Goal: Information Seeking & Learning: Check status

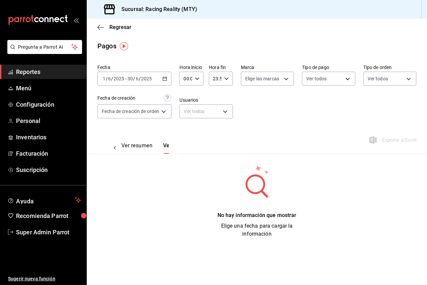
scroll to position [0, 20]
click at [130, 142] on button "Ver resumen" at bounding box center [117, 147] width 31 height 11
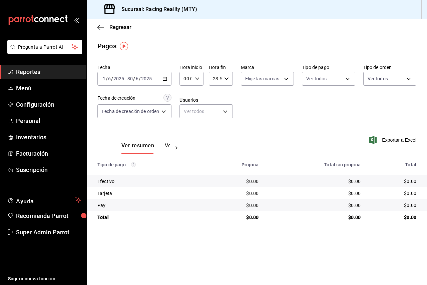
click at [113, 76] on input "2025" at bounding box center [118, 78] width 11 height 5
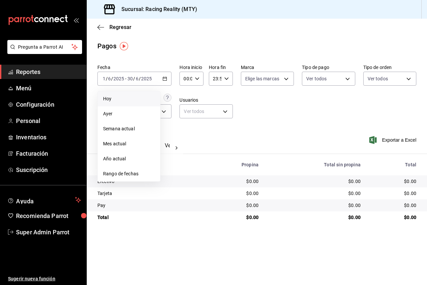
click at [123, 98] on span "Hoy" at bounding box center [129, 98] width 52 height 7
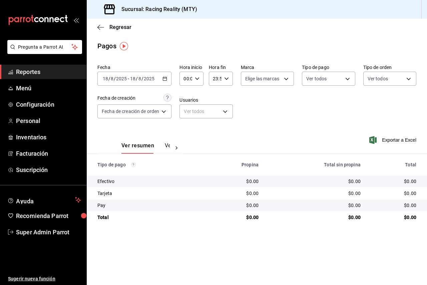
click at [164, 141] on div "Ver resumen Ver pagos" at bounding box center [140, 143] width 86 height 19
click at [166, 145] on button "Ver pagos" at bounding box center [177, 147] width 25 height 11
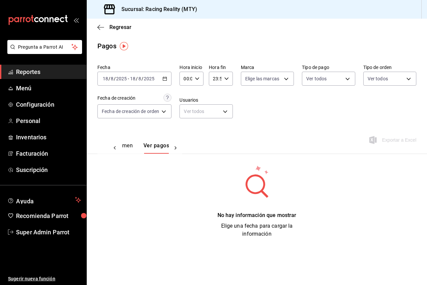
scroll to position [0, 20]
click at [166, 79] on icon "button" at bounding box center [164, 78] width 5 height 5
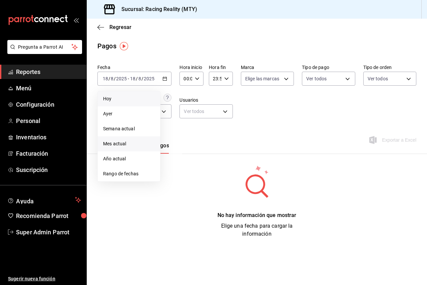
click at [128, 141] on span "Mes actual" at bounding box center [129, 143] width 52 height 7
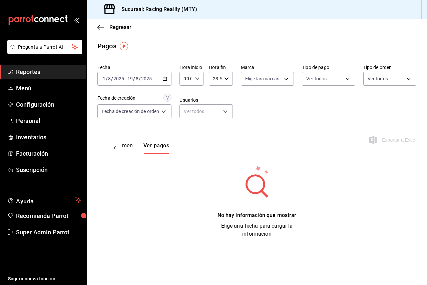
click at [125, 145] on button "Ver resumen" at bounding box center [117, 147] width 31 height 11
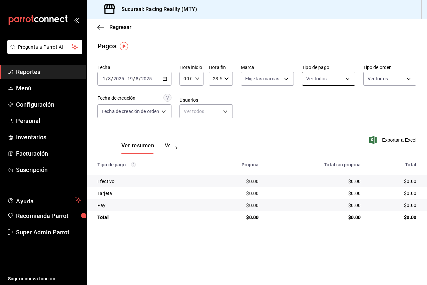
click at [323, 79] on body "Pregunta a Parrot AI Reportes Menú Configuración Personal Inventarios Facturaci…" at bounding box center [213, 142] width 427 height 285
click at [322, 101] on span "Ver todos" at bounding box center [330, 104] width 20 height 7
type input "d3a07161-e072-4dd3-87ee-2587c4430c9a,da8a0c72-d318-4a89-8b55-a4f11457e297,79aff…"
checkbox input "true"
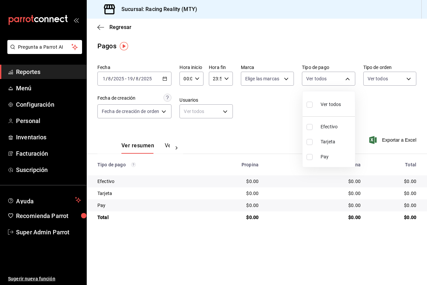
checkbox input "true"
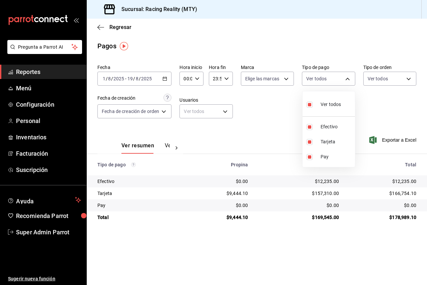
click at [231, 133] on div at bounding box center [213, 142] width 427 height 285
click at [161, 144] on div "Ver resumen Ver pagos" at bounding box center [145, 147] width 48 height 11
click at [165, 145] on button "Ver pagos" at bounding box center [177, 147] width 25 height 11
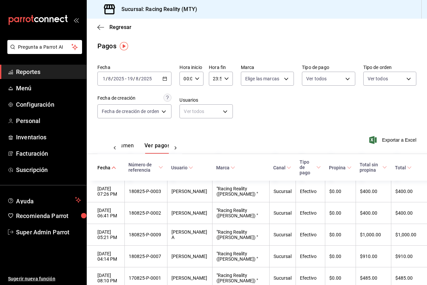
scroll to position [0, 20]
click at [157, 83] on div "[DATE] [DATE] - [DATE] [DATE]" at bounding box center [134, 79] width 74 height 14
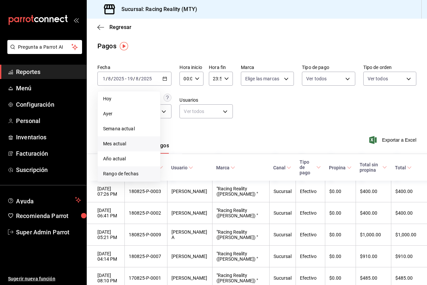
click at [129, 171] on span "Rango de fechas" at bounding box center [129, 173] width 52 height 7
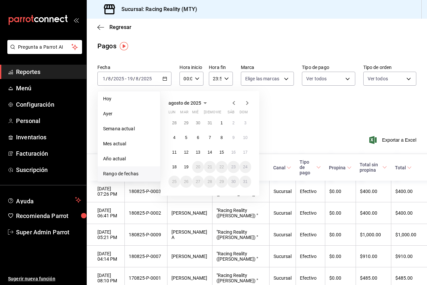
click at [232, 107] on icon "button" at bounding box center [234, 103] width 8 height 8
click at [210, 183] on abbr "31" at bounding box center [209, 181] width 4 height 5
click at [213, 134] on button "10" at bounding box center [210, 138] width 12 height 12
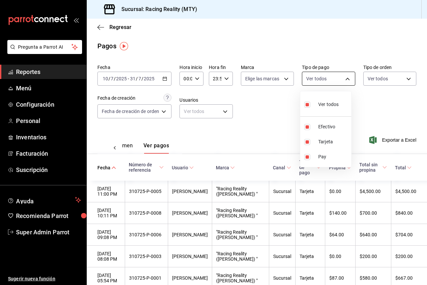
click at [316, 75] on body "Pregunta a Parrot AI Reportes Menú Configuración Personal Inventarios Facturaci…" at bounding box center [213, 142] width 427 height 285
click at [302, 145] on li "Tarjeta" at bounding box center [325, 141] width 51 height 15
type input "d3a07161-e072-4dd3-87ee-2587c4430c9a,79aff972-3236-4e6f-ab59-f6e66e4ad4c3"
checkbox input "false"
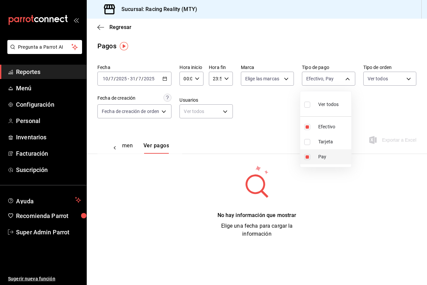
click at [305, 159] on input "checkbox" at bounding box center [307, 157] width 6 height 6
checkbox input "false"
type input "d3a07161-e072-4dd3-87ee-2587c4430c9a"
click at [249, 128] on div at bounding box center [213, 142] width 427 height 285
click at [133, 144] on button "Ver resumen" at bounding box center [117, 147] width 31 height 11
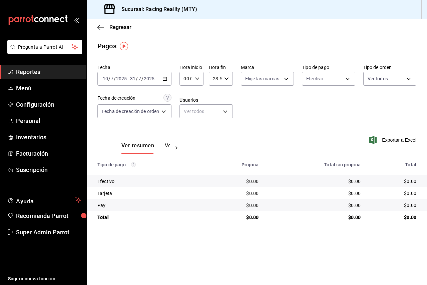
click at [142, 80] on span "/" at bounding box center [142, 78] width 2 height 5
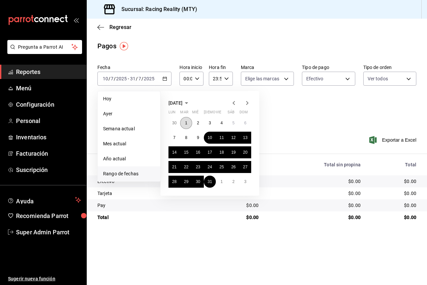
click at [186, 124] on abbr "1" at bounding box center [186, 123] width 2 height 5
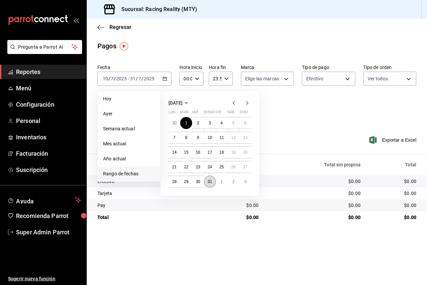
click at [207, 180] on button "31" at bounding box center [210, 182] width 12 height 12
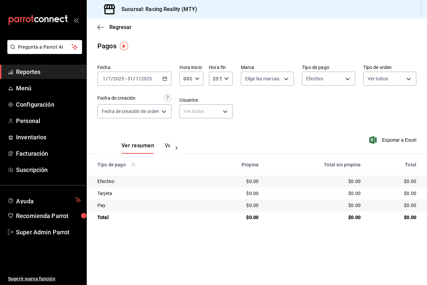
click at [169, 145] on button "Ver pagos" at bounding box center [177, 147] width 25 height 11
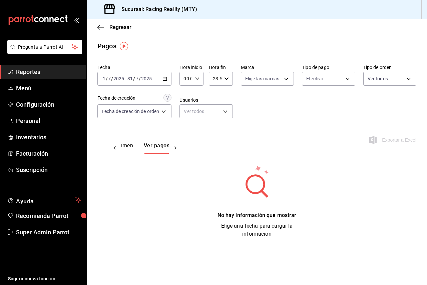
scroll to position [0, 20]
click at [326, 79] on body "Pregunta a Parrot AI Reportes Menú Configuración Personal Inventarios Facturaci…" at bounding box center [213, 142] width 427 height 285
click at [377, 79] on div at bounding box center [213, 142] width 427 height 285
click at [377, 79] on body "Pregunta a Parrot AI Reportes Menú Configuración Personal Inventarios Facturaci…" at bounding box center [213, 142] width 427 height 285
click at [368, 105] on input "checkbox" at bounding box center [370, 105] width 6 height 6
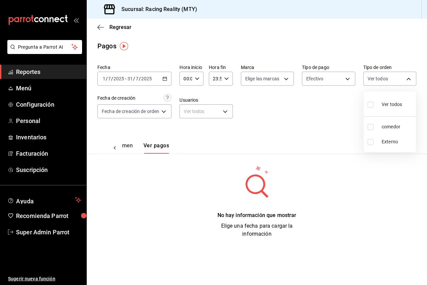
checkbox input "true"
type input "b75e067b-a41e-4097-8c20-52d530660518,EXTERNAL"
checkbox input "true"
click at [325, 107] on div at bounding box center [213, 142] width 427 height 285
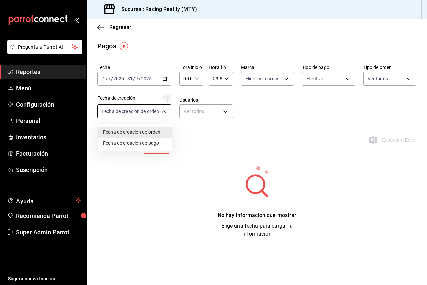
click at [136, 110] on body "Pregunta a Parrot AI Reportes Menú Configuración Personal Inventarios Facturaci…" at bounding box center [213, 142] width 427 height 285
click at [143, 144] on li "Fecha de creación de pago" at bounding box center [135, 143] width 74 height 11
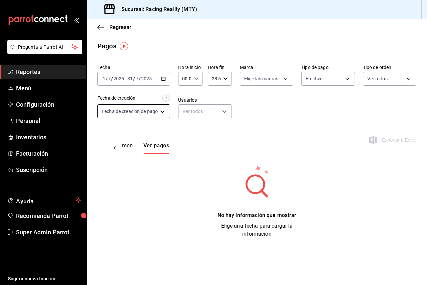
click at [151, 112] on body "Pregunta a Parrot AI Reportes Menú Configuración Personal Inventarios Facturaci…" at bounding box center [213, 142] width 427 height 285
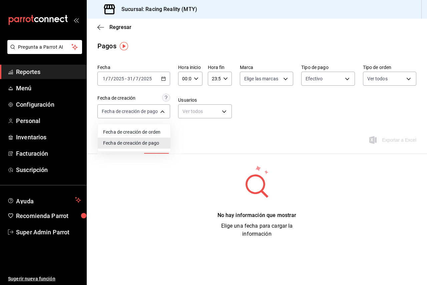
click at [152, 130] on li "Fecha de creación de orden" at bounding box center [134, 132] width 73 height 11
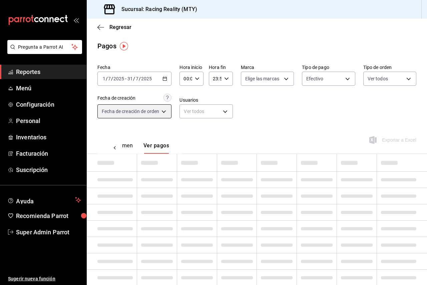
type input "ORDER"
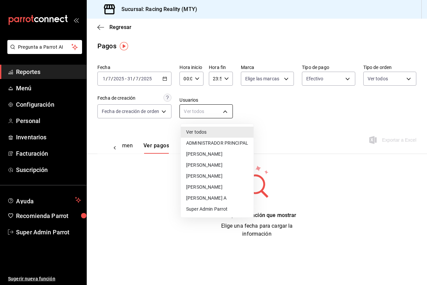
click at [219, 109] on body "Pregunta a Parrot AI Reportes Menú Configuración Personal Inventarios Facturaci…" at bounding box center [213, 142] width 427 height 285
click at [215, 134] on li "Ver todos" at bounding box center [217, 132] width 73 height 11
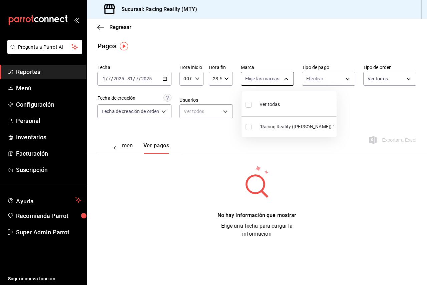
click at [266, 79] on body "Pregunta a Parrot AI Reportes Menú Configuración Personal Inventarios Facturaci…" at bounding box center [213, 142] width 427 height 285
click at [246, 106] on input "checkbox" at bounding box center [248, 105] width 6 height 6
checkbox input "true"
type input "bacd31c1-8415-48a9-a76c-50ea066b6713"
checkbox input "true"
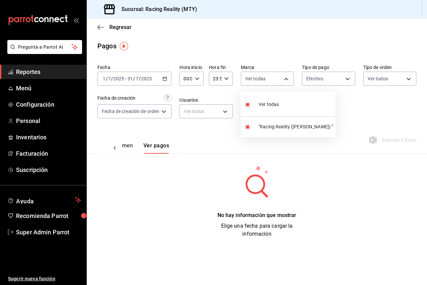
click at [354, 101] on div at bounding box center [213, 142] width 427 height 285
click at [289, 99] on div "Fecha [DATE] [DATE] - [DATE] [DATE] Hora inicio 00:00 Hora inicio Hora fin 23:5…" at bounding box center [256, 94] width 319 height 65
click at [147, 150] on button "Ver pagos" at bounding box center [156, 147] width 26 height 11
click at [144, 84] on div "[DATE] [DATE] - [DATE] [DATE]" at bounding box center [134, 79] width 74 height 14
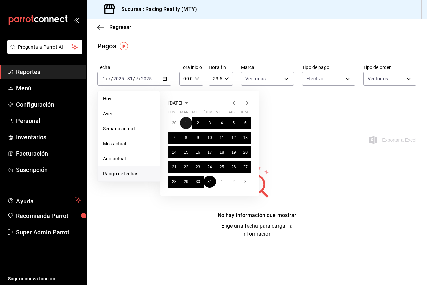
click at [187, 122] on abbr "1" at bounding box center [186, 123] width 2 height 5
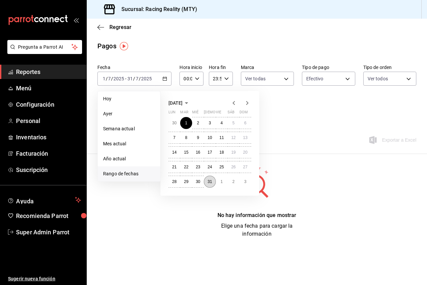
click at [213, 182] on button "31" at bounding box center [210, 182] width 12 height 12
